Goal: Transaction & Acquisition: Purchase product/service

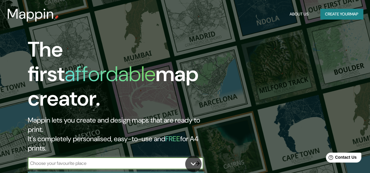
click at [87, 160] on input "text" at bounding box center [110, 163] width 164 height 7
type input "san [PERSON_NAME]"
click at [202, 158] on div at bounding box center [197, 164] width 12 height 12
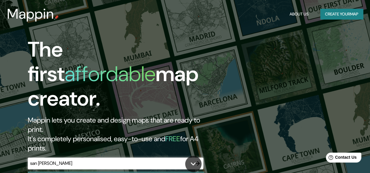
click at [199, 160] on icon "button" at bounding box center [197, 163] width 7 height 7
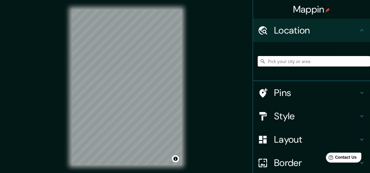
click at [294, 63] on input "Pick your city or area" at bounding box center [313, 61] width 112 height 11
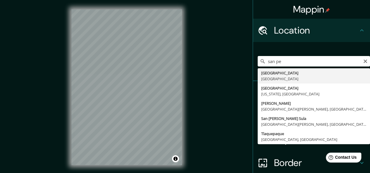
type input "[PERSON_NAME], [GEOGRAPHIC_DATA][PERSON_NAME], [GEOGRAPHIC_DATA]"
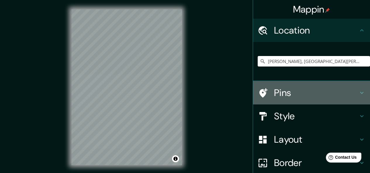
click at [310, 97] on h4 "Pins" at bounding box center [316, 93] width 84 height 12
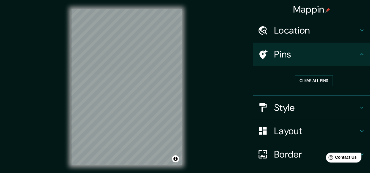
click at [310, 105] on h4 "Style" at bounding box center [316, 108] width 84 height 12
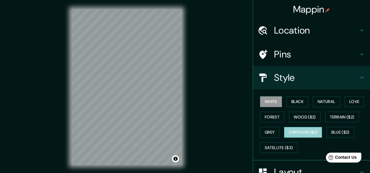
click at [301, 127] on button "Cartoon ($2)" at bounding box center [303, 132] width 38 height 11
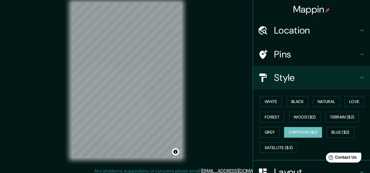
scroll to position [11, 0]
